Goal: Transaction & Acquisition: Purchase product/service

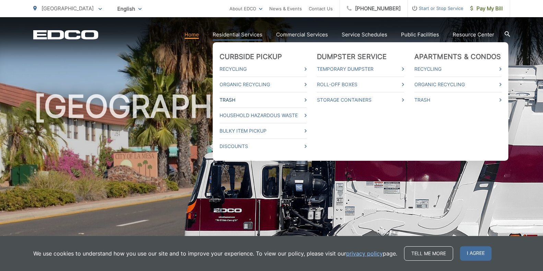
click at [251, 100] on link "Trash" at bounding box center [262, 100] width 87 height 8
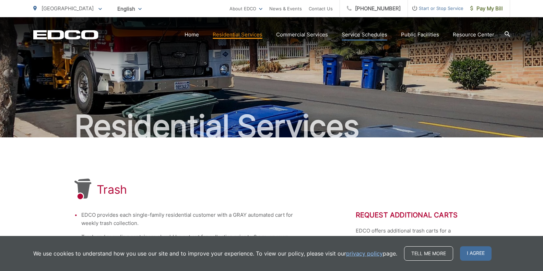
click at [357, 34] on link "Service Schedules" at bounding box center [365, 35] width 46 height 8
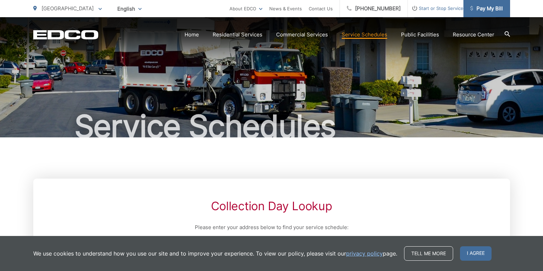
click at [482, 10] on span "Pay My Bill" at bounding box center [486, 8] width 33 height 8
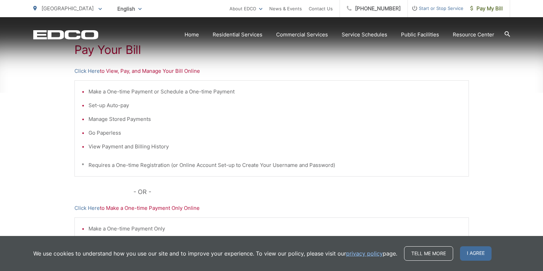
scroll to position [137, 0]
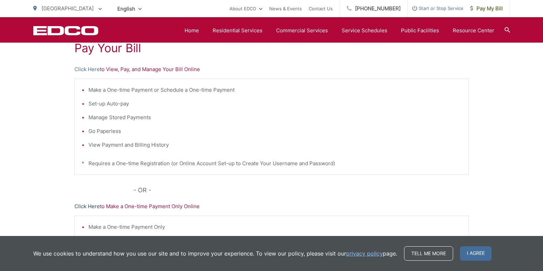
click at [85, 205] on link "Click Here" at bounding box center [86, 206] width 25 height 8
